Goal: Find specific page/section

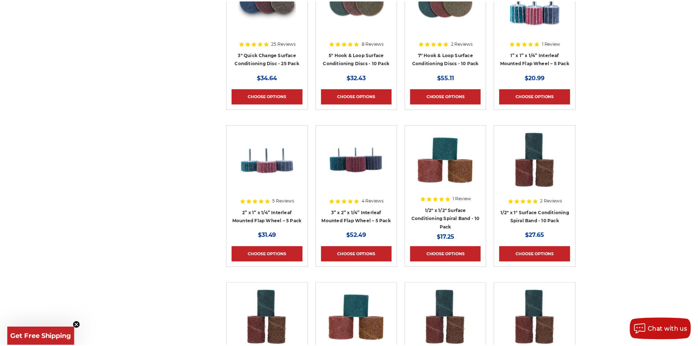
scroll to position [917, 0]
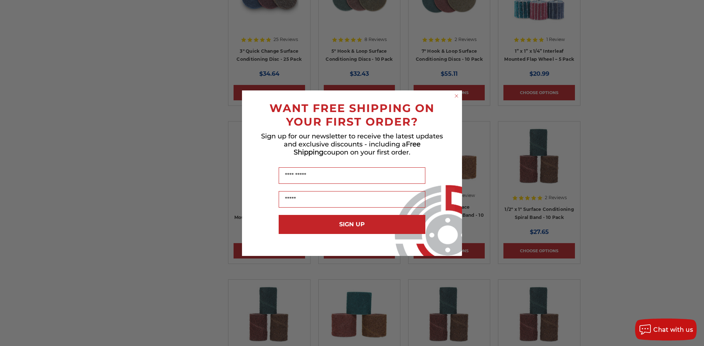
drag, startPoint x: 458, startPoint y: 101, endPoint x: 454, endPoint y: 98, distance: 5.8
click at [458, 100] on form "WANT FREE SHIPPING ON YOUR FIRST ORDER? Sign up for our newsletter to receive t…" at bounding box center [352, 174] width 220 height 166
click at [454, 98] on circle "Close dialog" at bounding box center [456, 95] width 7 height 7
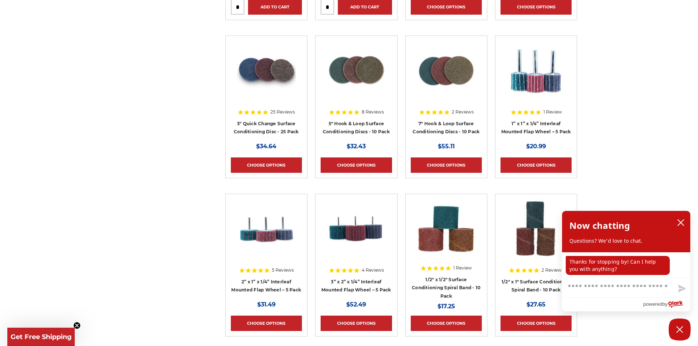
scroll to position [843, 0]
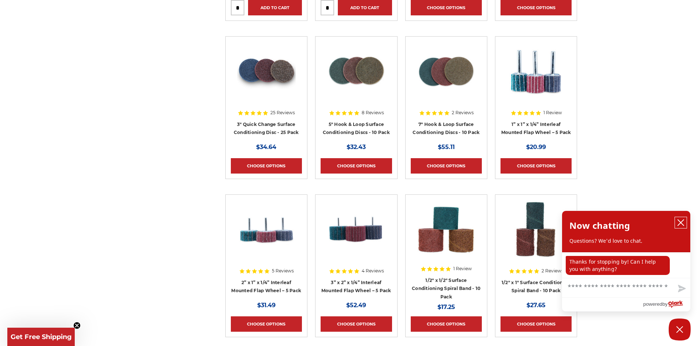
click at [684, 221] on icon "close chatbox" at bounding box center [681, 222] width 7 height 7
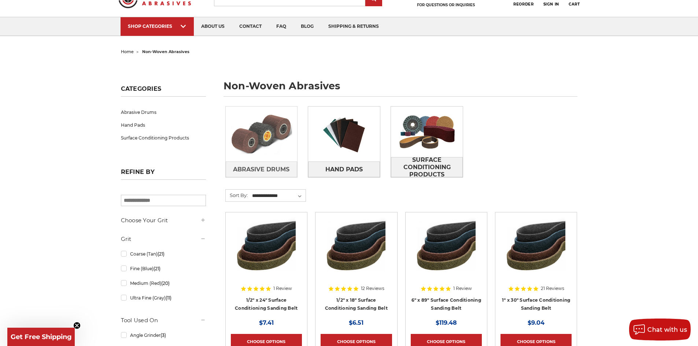
scroll to position [0, 0]
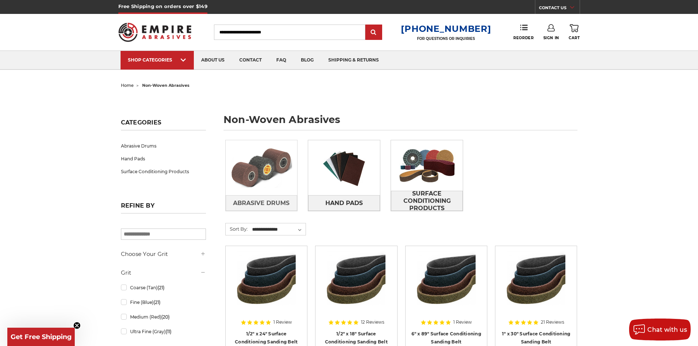
click at [251, 179] on img at bounding box center [262, 168] width 72 height 51
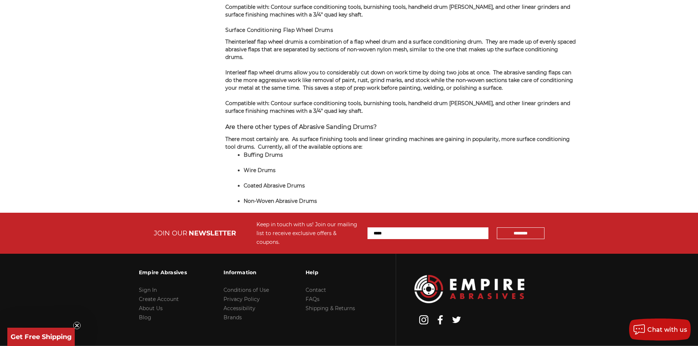
scroll to position [784, 0]
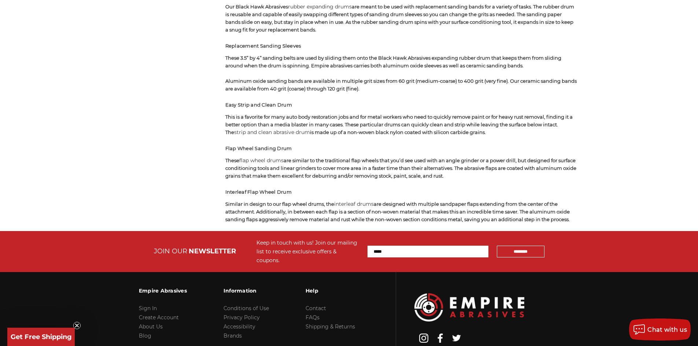
scroll to position [819, 0]
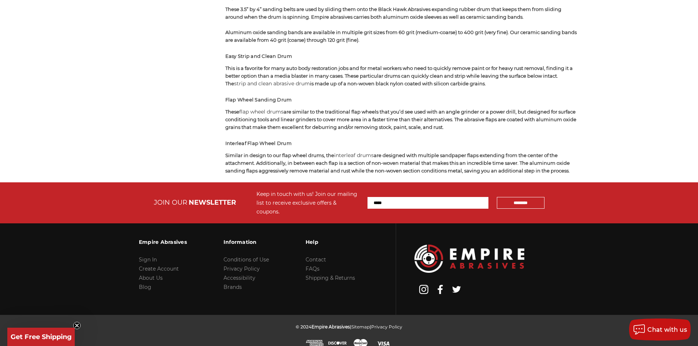
drag, startPoint x: 331, startPoint y: 175, endPoint x: 327, endPoint y: 170, distance: 6.8
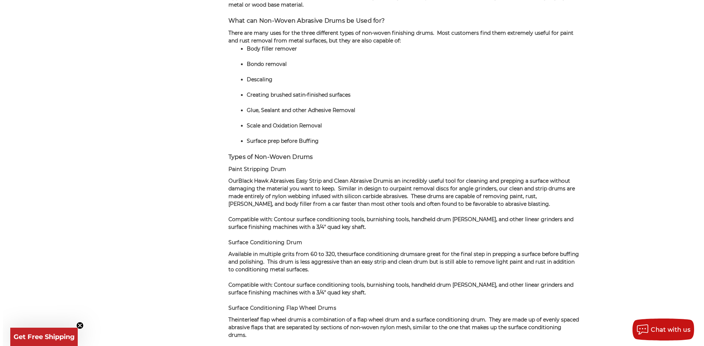
scroll to position [344, 0]
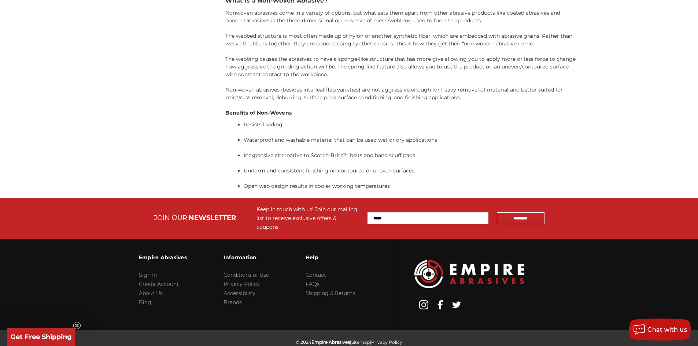
scroll to position [1743, 0]
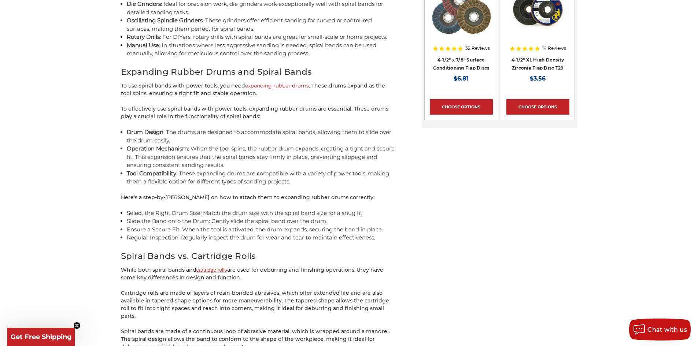
scroll to position [990, 0]
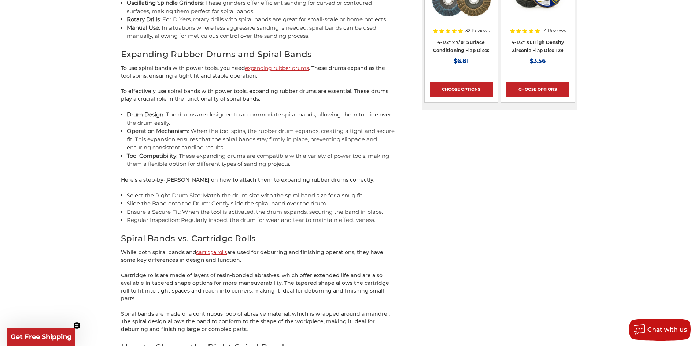
click at [218, 250] on link "cartridge rolls" at bounding box center [212, 253] width 31 height 6
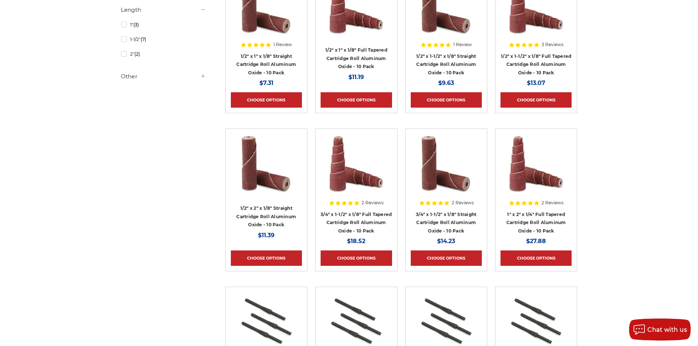
scroll to position [367, 0]
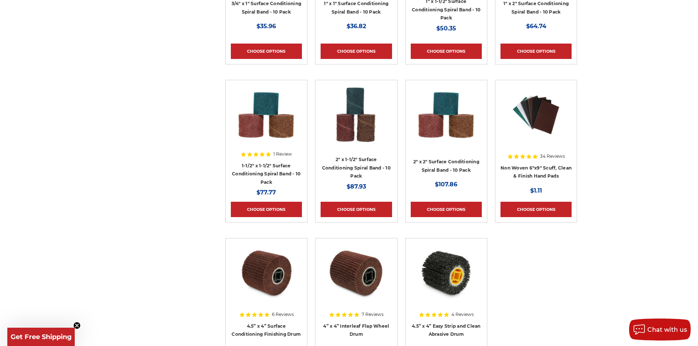
scroll to position [1320, 0]
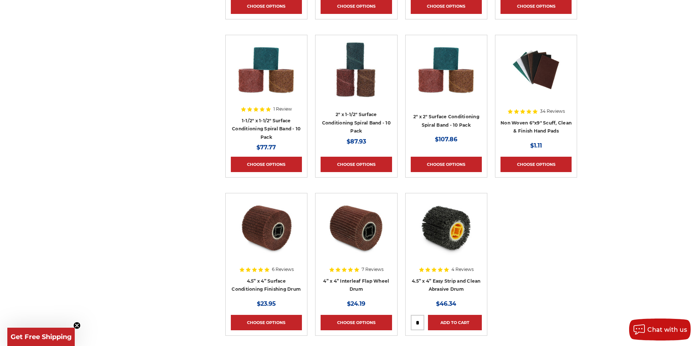
drag, startPoint x: 133, startPoint y: 201, endPoint x: 136, endPoint y: 187, distance: 14.8
